Goal: Navigation & Orientation: Find specific page/section

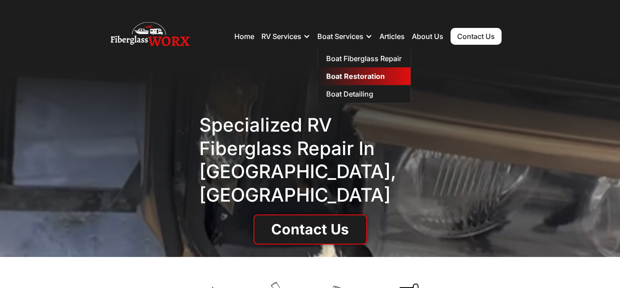
click at [365, 74] on link "Boat Restoration" at bounding box center [363, 76] width 93 height 18
